Goal: Task Accomplishment & Management: Manage account settings

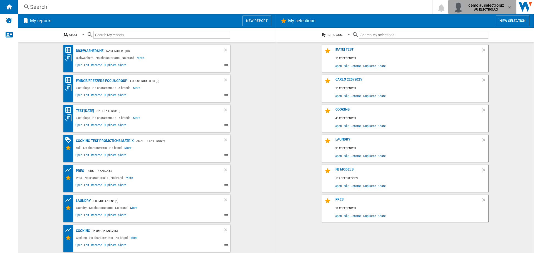
click at [506, 7] on div "demo auselectrolux AU ELECTROLUX" at bounding box center [486, 7] width 41 height 9
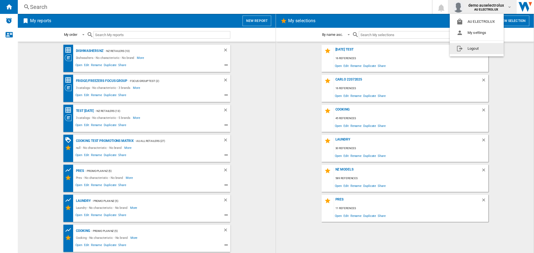
click at [473, 47] on button "Logout" at bounding box center [477, 48] width 54 height 11
